Goal: Task Accomplishment & Management: Complete application form

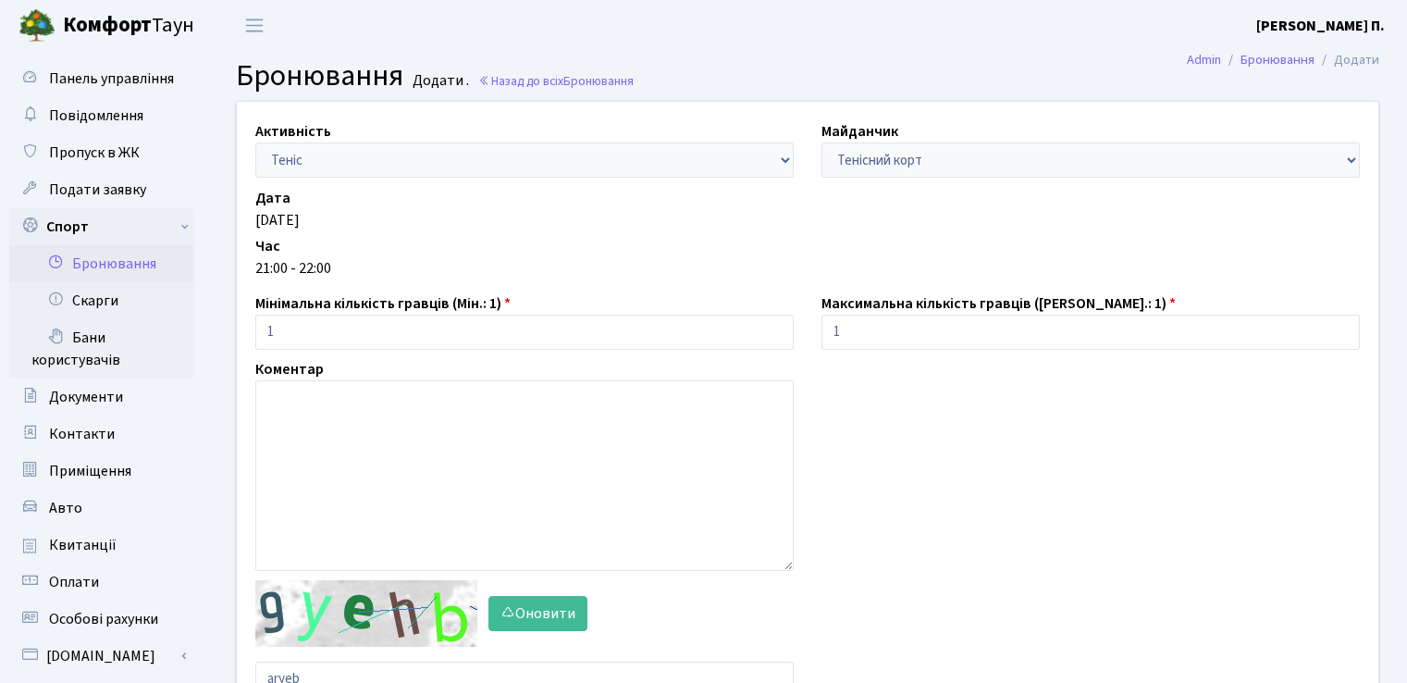
scroll to position [160, 0]
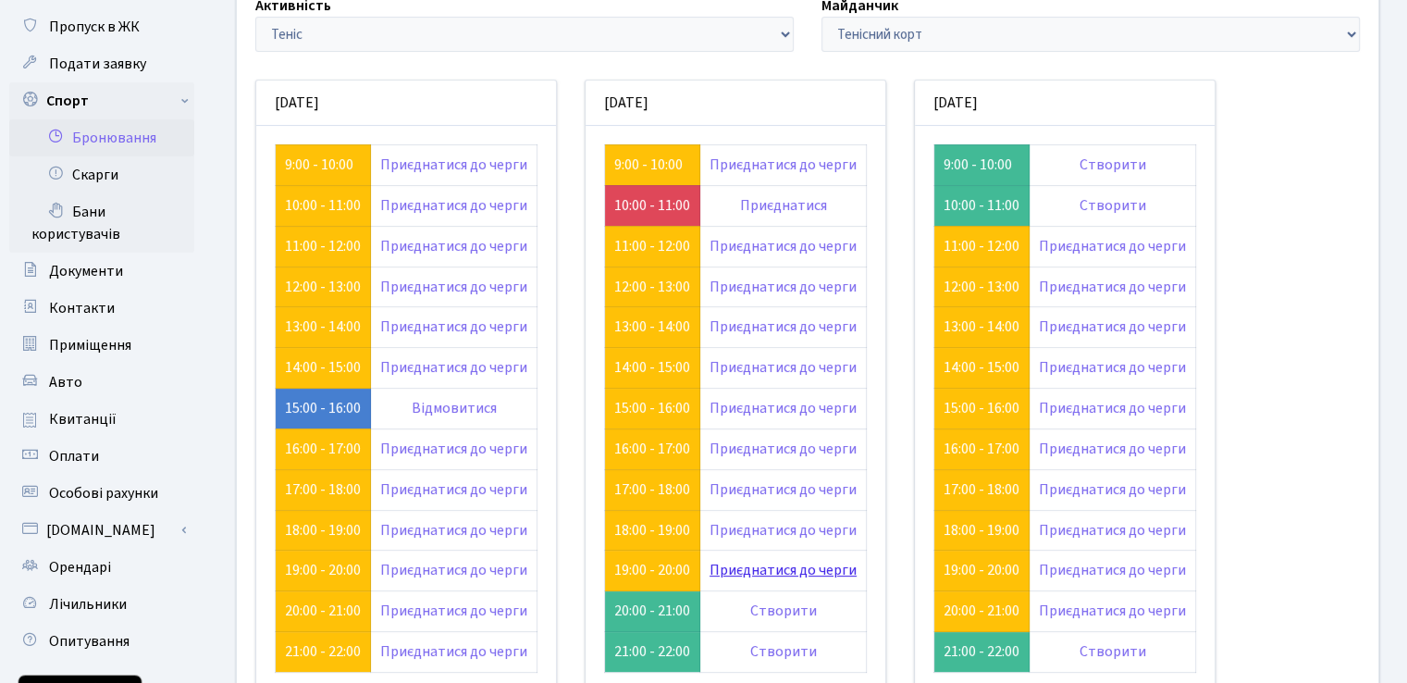
scroll to position [328, 0]
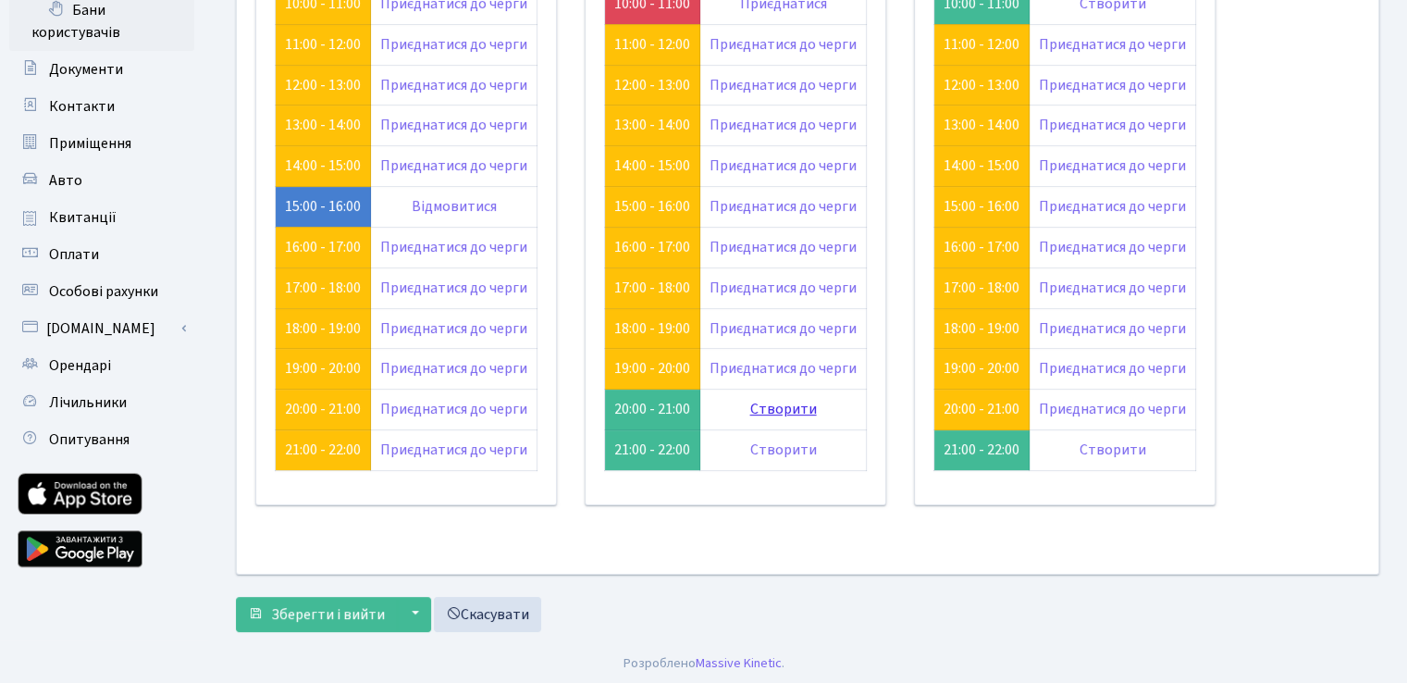
click at [774, 404] on link "Створити" at bounding box center [783, 409] width 67 height 20
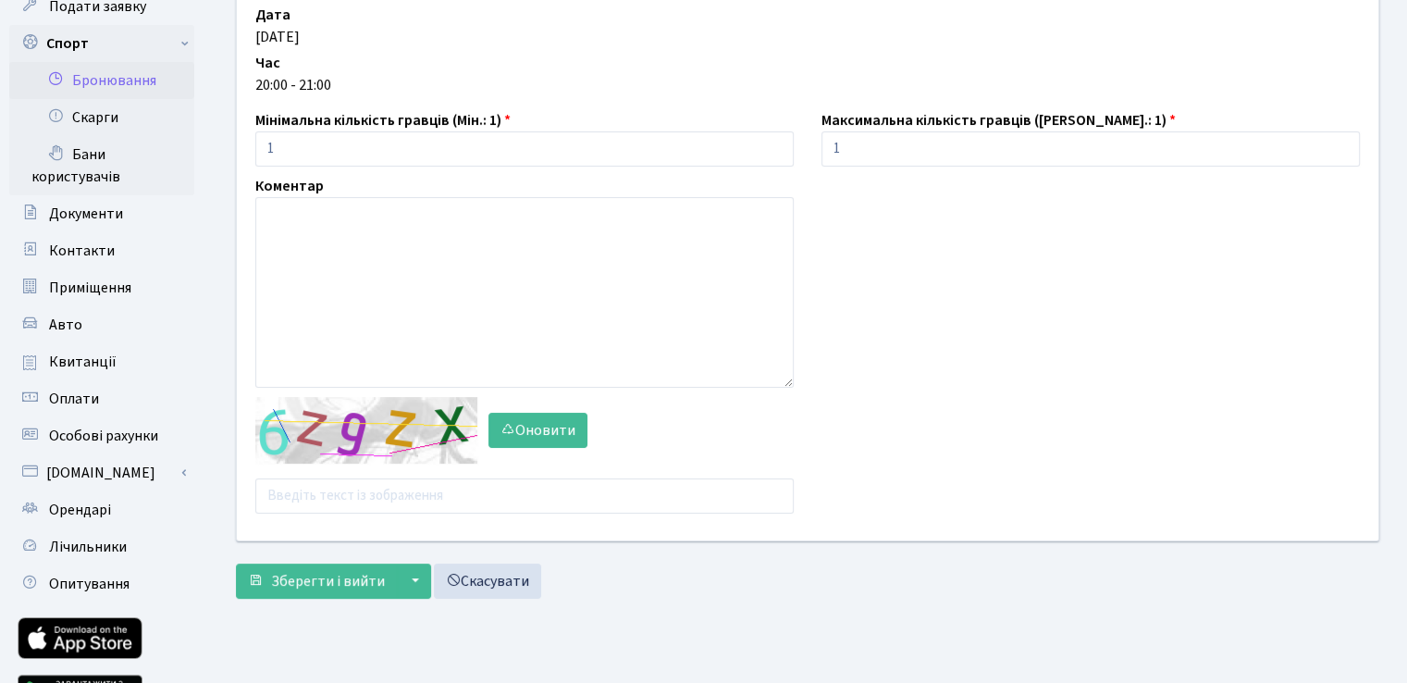
scroll to position [185, 0]
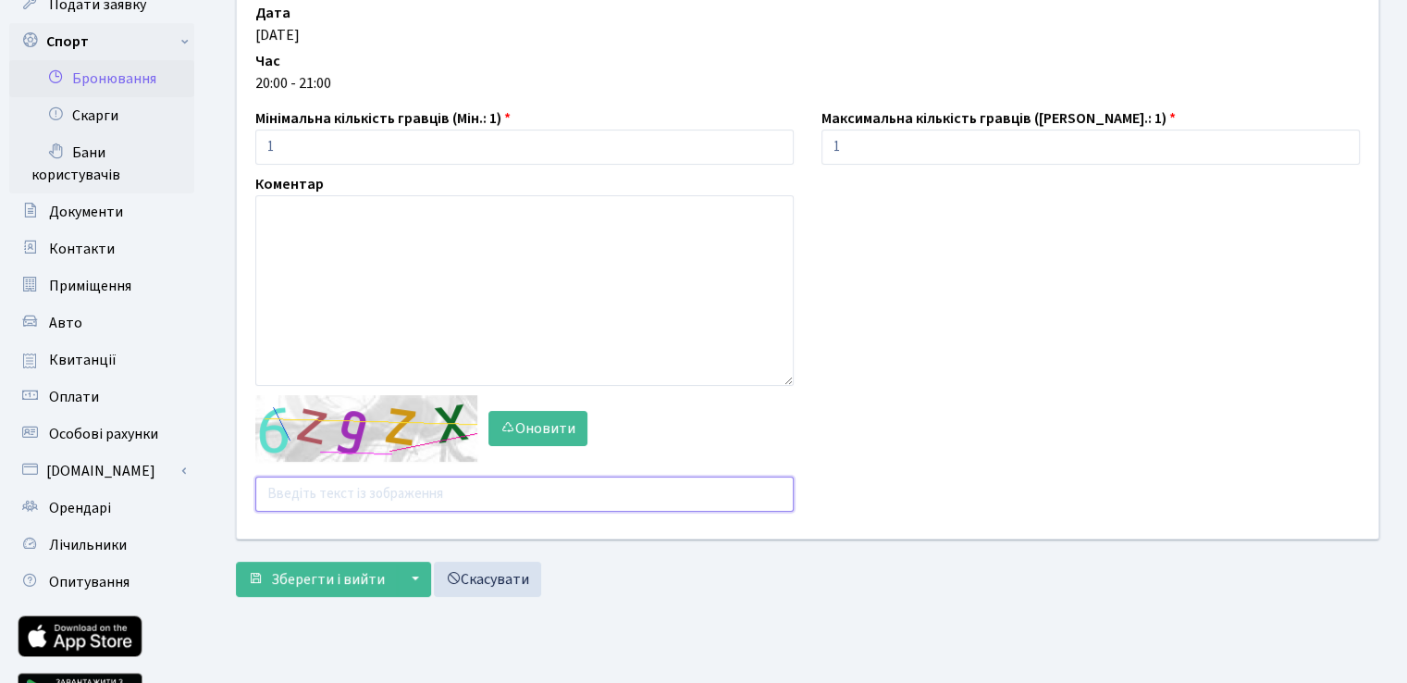
click at [529, 502] on input "text" at bounding box center [524, 494] width 538 height 35
type input "[PERSON_NAME]"
type input "fyeyd"
click at [236, 562] on button "Зберегти і вийти" at bounding box center [316, 579] width 161 height 35
